Goal: Information Seeking & Learning: Learn about a topic

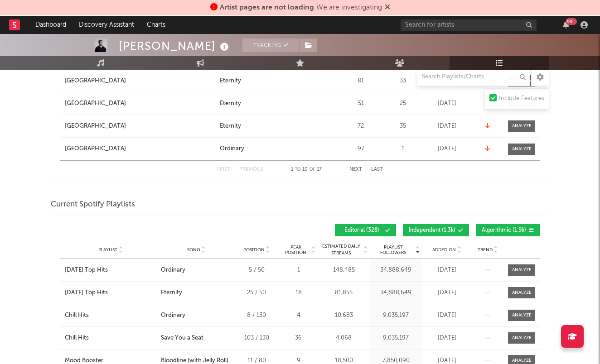
scroll to position [662, 0]
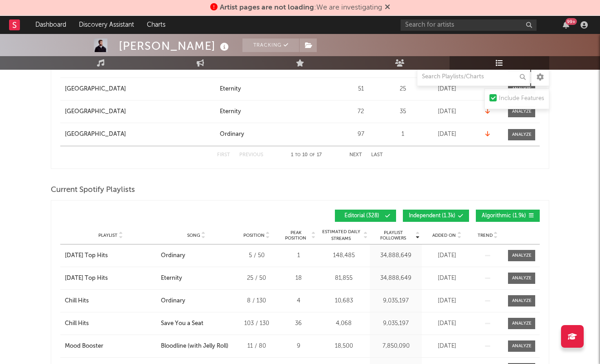
click at [459, 216] on icon at bounding box center [460, 215] width 5 height 5
click at [492, 215] on span "Algorithmic ( 1.9k )" at bounding box center [504, 215] width 44 height 5
click at [440, 233] on span "Added On" at bounding box center [444, 235] width 24 height 5
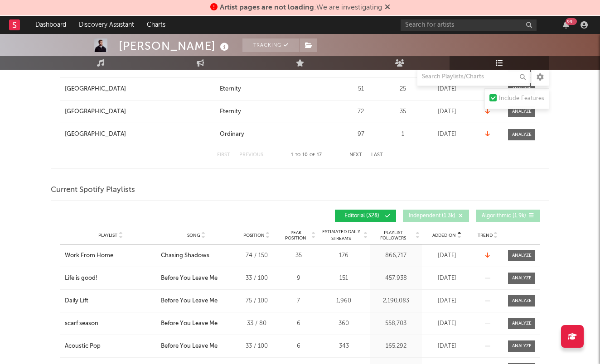
click at [440, 233] on span "Added On" at bounding box center [444, 235] width 24 height 5
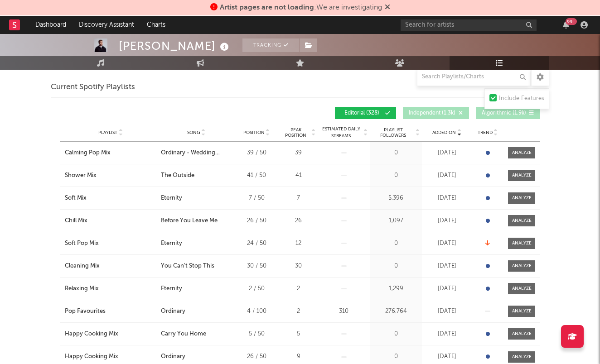
scroll to position [760, 0]
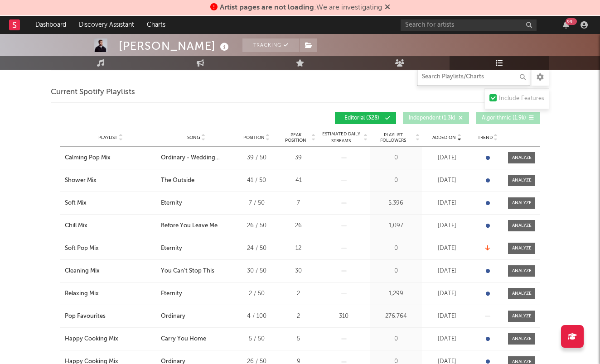
click at [447, 82] on input "text" at bounding box center [473, 77] width 113 height 18
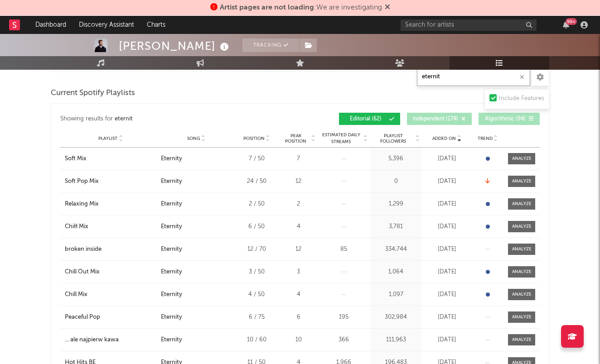
scroll to position [781, 0]
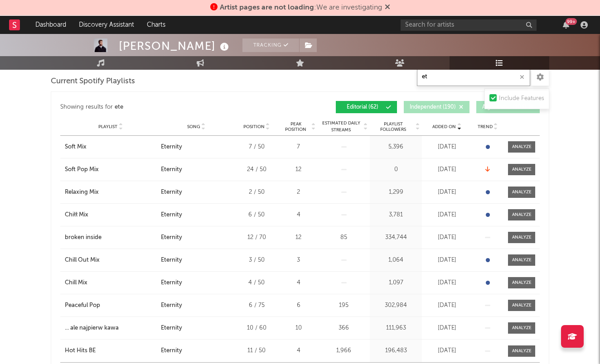
type input "e"
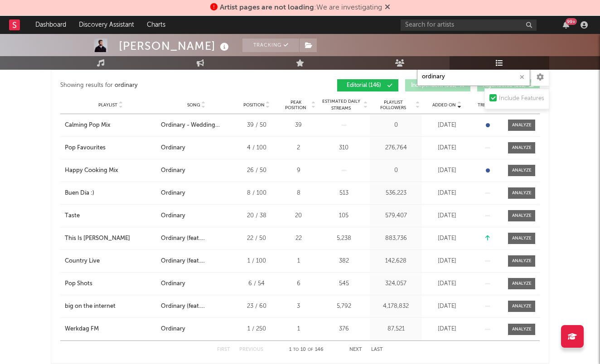
scroll to position [707, 0]
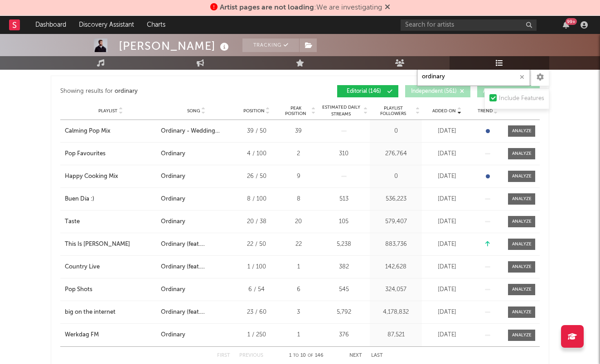
type input "ordinary"
